Goal: Task Accomplishment & Management: Manage account settings

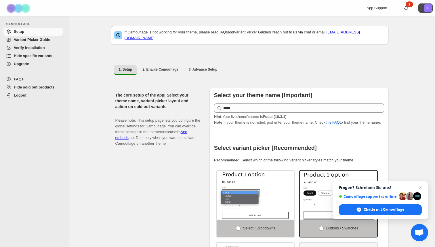
click at [426, 8] on icon "E" at bounding box center [428, 8] width 8 height 8
click at [183, 67] on button "2. Enable Camouflage" at bounding box center [160, 69] width 45 height 9
select select "**********"
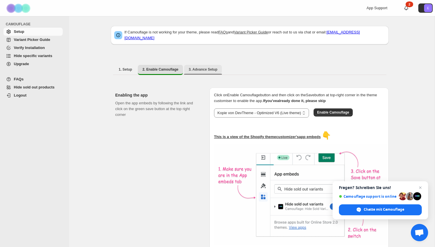
click at [188, 68] on button "3. Advance Setup" at bounding box center [203, 69] width 38 height 9
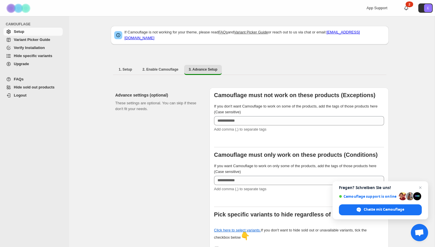
click at [61, 39] on span "Variant Picker Guide" at bounding box center [38, 40] width 48 height 6
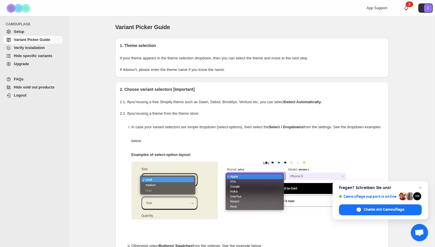
click at [49, 51] on link "Verify Installation" at bounding box center [32, 48] width 59 height 8
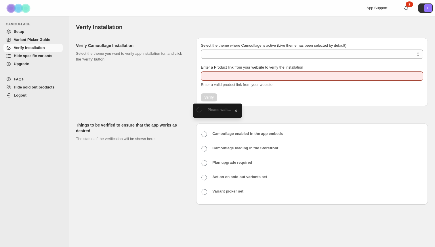
type input "**********"
select select "**********"
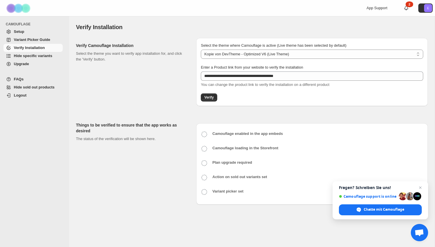
click at [56, 56] on span "Hide specific variants" at bounding box center [38, 56] width 48 height 6
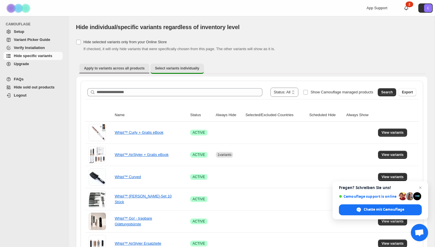
click at [120, 69] on span "Apply to variants across all products" at bounding box center [114, 68] width 61 height 5
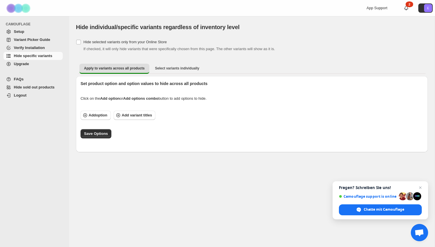
click at [62, 64] on span "Upgrade" at bounding box center [38, 64] width 48 height 6
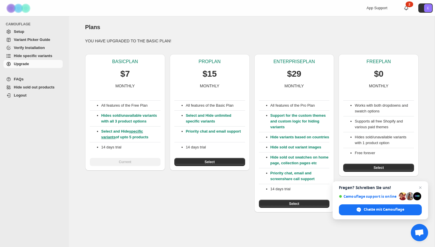
click at [52, 87] on span "Hide sold out products" at bounding box center [34, 87] width 41 height 4
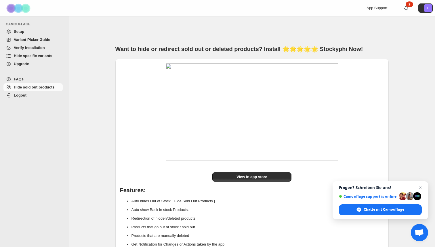
click at [55, 61] on span "Upgrade" at bounding box center [38, 64] width 48 height 6
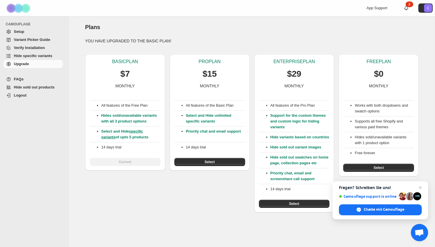
click at [54, 56] on span "Hide specific variants" at bounding box center [38, 56] width 48 height 6
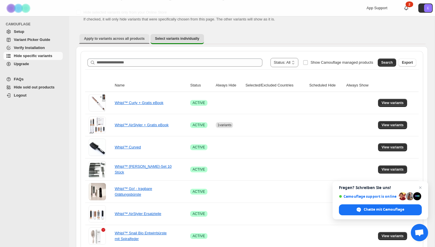
scroll to position [30, 0]
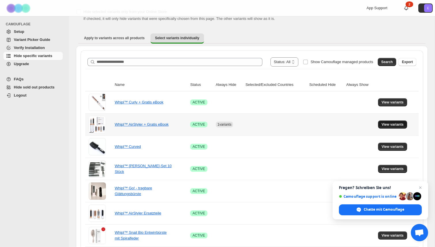
click at [393, 124] on span "View variants" at bounding box center [393, 124] width 22 height 5
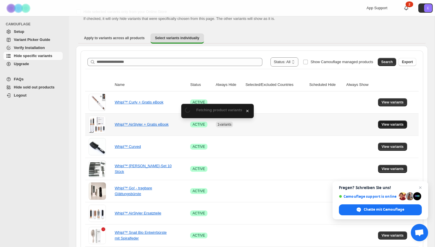
scroll to position [0, 0]
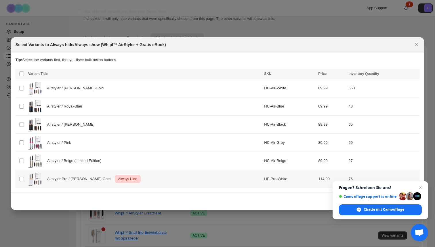
click at [117, 177] on span "Always Hide" at bounding box center [127, 178] width 21 height 7
click at [317, 73] on span "Always show" at bounding box center [317, 74] width 22 height 5
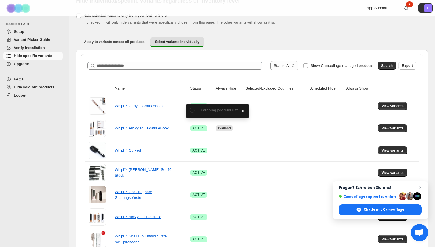
scroll to position [30, 0]
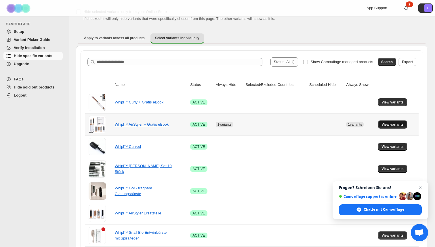
click at [384, 123] on span "View variants" at bounding box center [393, 124] width 22 height 5
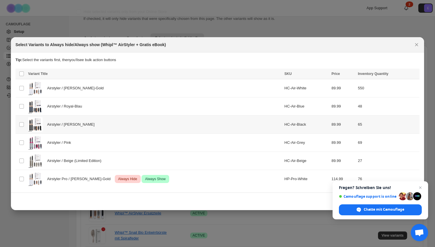
scroll to position [0, 0]
click at [193, 178] on div "Airstyler Pro / [PERSON_NAME]-Gold Critical Always Hide Success Always Show" at bounding box center [154, 179] width 253 height 14
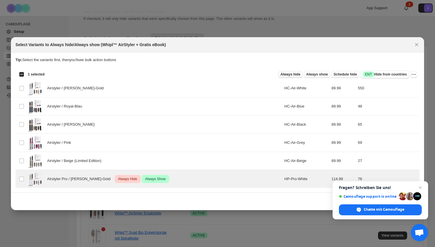
click at [294, 72] on span "Always hide" at bounding box center [291, 74] width 20 height 5
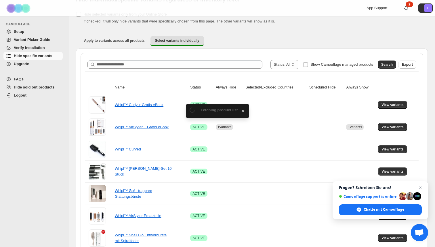
scroll to position [30, 0]
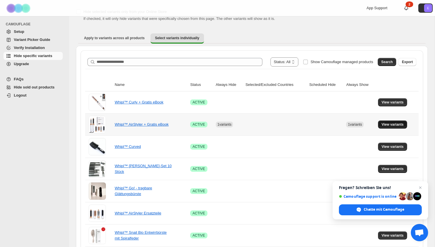
click at [382, 122] on span "View variants" at bounding box center [393, 124] width 22 height 5
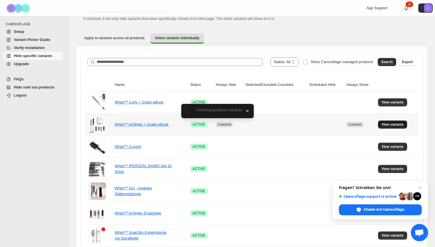
scroll to position [0, 0]
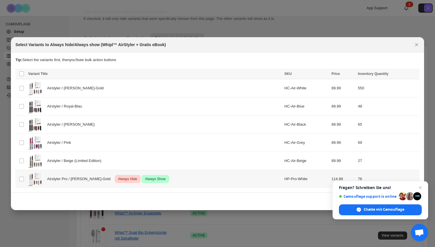
click at [144, 179] on span "Always Show" at bounding box center [155, 178] width 23 height 7
click at [413, 73] on icon "More actions" at bounding box center [414, 74] width 6 height 6
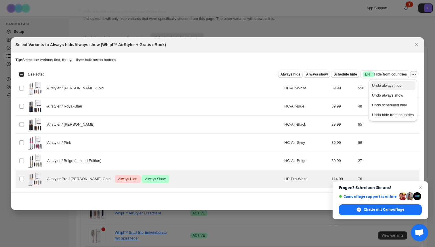
click at [400, 86] on span "Undo always hide" at bounding box center [393, 86] width 42 height 6
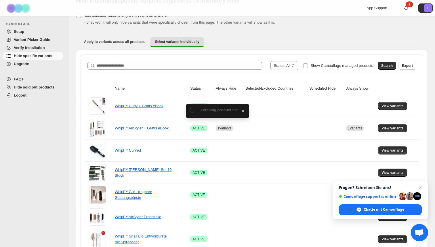
scroll to position [30, 0]
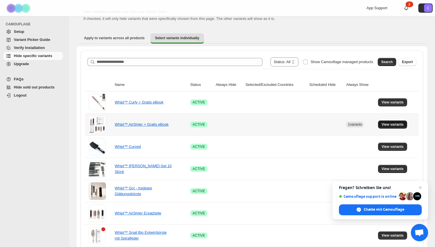
click at [384, 124] on span "View variants" at bounding box center [393, 124] width 22 height 5
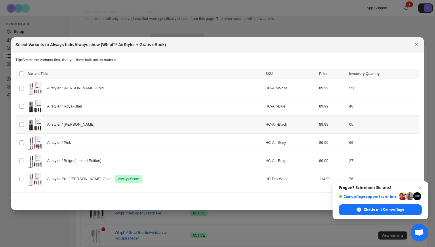
scroll to position [0, 0]
click at [383, 178] on td "76" at bounding box center [384, 179] width 72 height 18
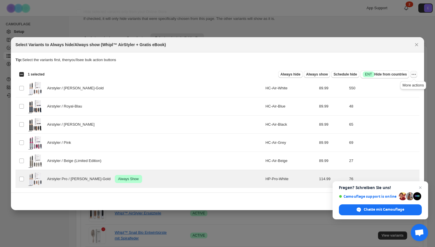
click at [416, 75] on icon "More actions" at bounding box center [414, 74] width 6 height 6
click at [398, 94] on span "Undo always show" at bounding box center [387, 95] width 31 height 4
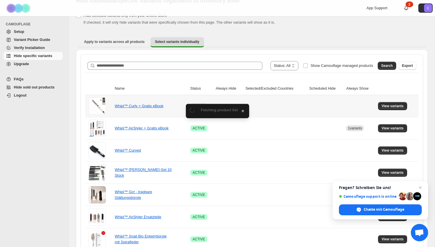
scroll to position [30, 0]
